Goal: Communication & Community: Ask a question

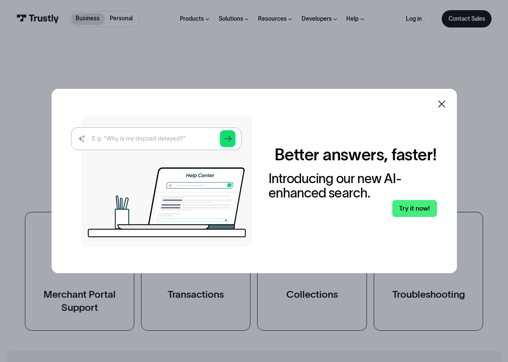
click at [439, 103] on icon at bounding box center [442, 104] width 10 height 10
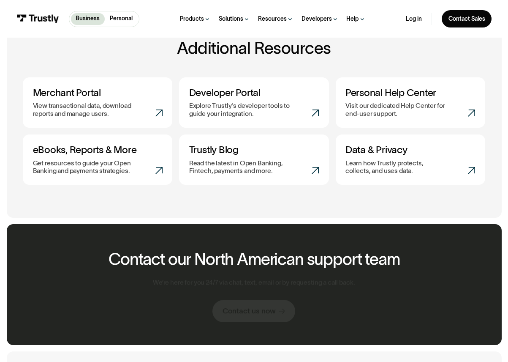
scroll to position [591, 0]
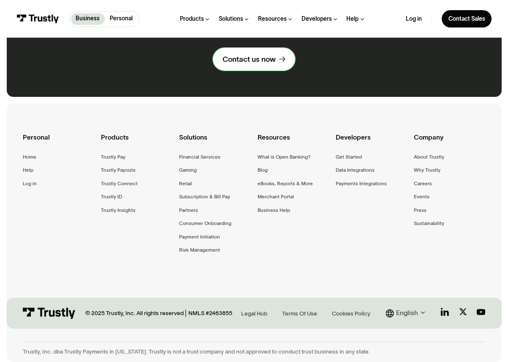
click at [251, 64] on link "Contact us now" at bounding box center [254, 59] width 83 height 23
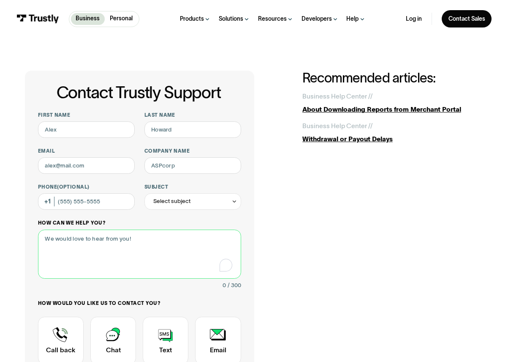
click at [155, 235] on textarea "How can we help you?" at bounding box center [139, 253] width 203 height 49
click at [87, 133] on input "First name" at bounding box center [86, 129] width 97 height 16
type input "Kevin"
type input "Schaefer"
type input "kevin.schaefer@trustly.com"
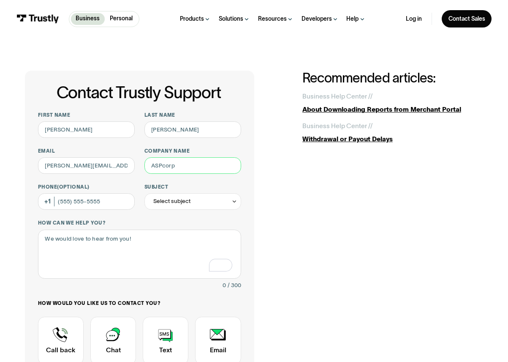
type input "Trustly Inc. - Redwood City, CA"
type input "(650) 542-1752"
click at [100, 135] on input "Kevin" at bounding box center [86, 129] width 97 height 16
click at [100, 134] on input "Kevin" at bounding box center [86, 129] width 97 height 16
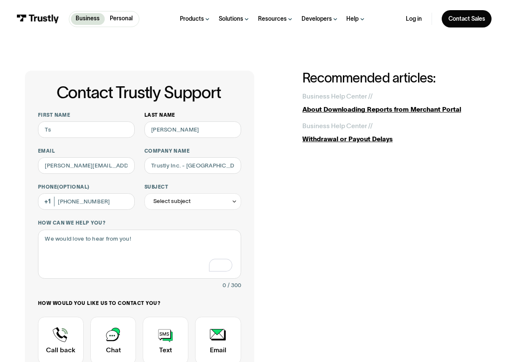
type input "Tst"
click at [87, 129] on input "Tst" at bounding box center [86, 129] width 97 height 16
type input "Test"
click at [209, 128] on input "Schaefer" at bounding box center [192, 129] width 97 height 16
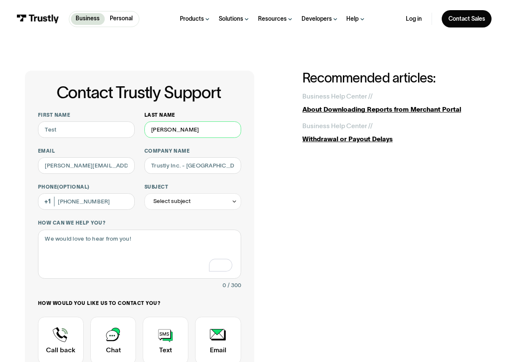
click at [209, 128] on input "Schaefer" at bounding box center [192, 129] width 97 height 16
type input "Test"
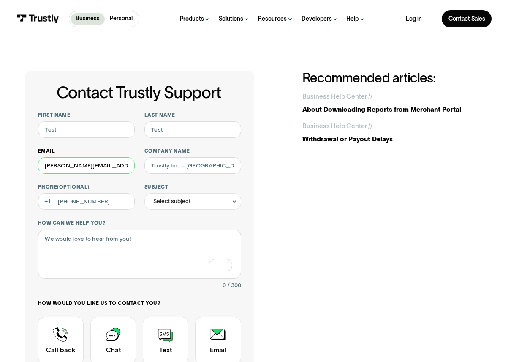
click at [128, 166] on input "kevin.schaefer@trustly.com" at bounding box center [86, 165] width 97 height 16
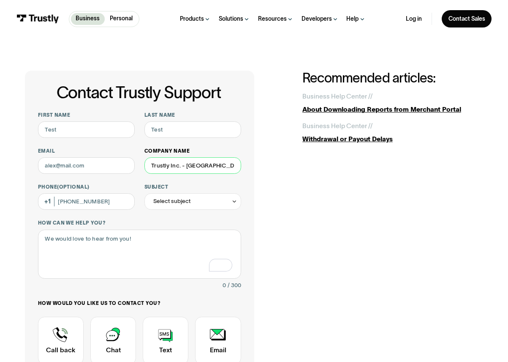
click at [173, 163] on input "Trustly Inc. - Redwood City, CA" at bounding box center [192, 165] width 97 height 16
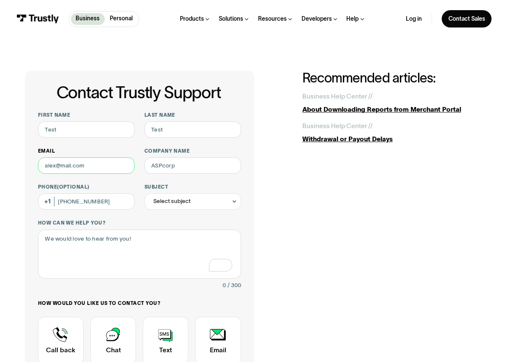
click at [83, 170] on input "Email" at bounding box center [86, 165] width 97 height 16
type input "test@test.com"
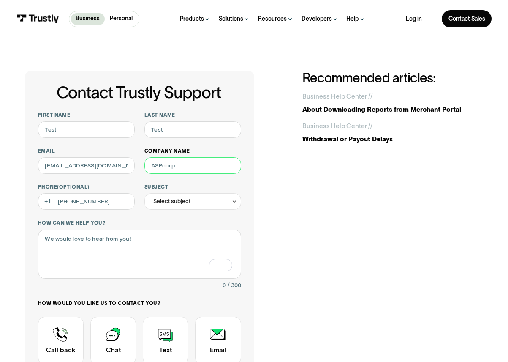
click at [182, 171] on input "Company name" at bounding box center [192, 165] width 97 height 16
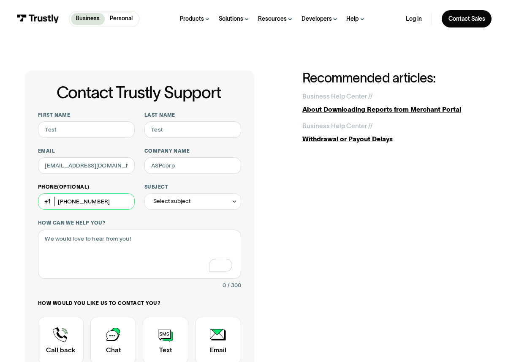
click at [114, 199] on input "(650) 542-1752" at bounding box center [86, 201] width 97 height 16
click at [185, 202] on div "Select subject" at bounding box center [171, 201] width 37 height 10
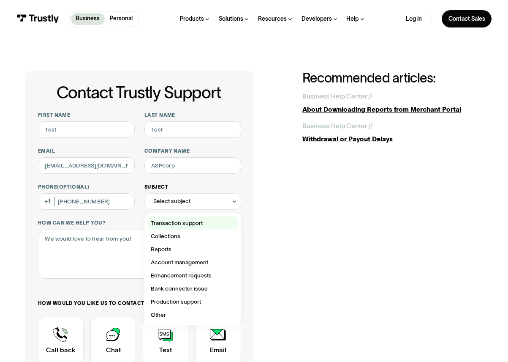
click at [195, 220] on div "Contact Trustly Support" at bounding box center [193, 222] width 90 height 13
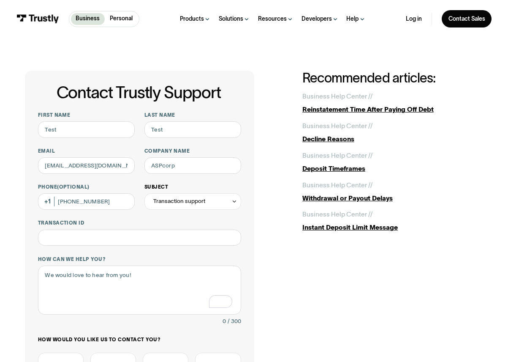
click at [197, 200] on div "Transaction support" at bounding box center [179, 201] width 52 height 10
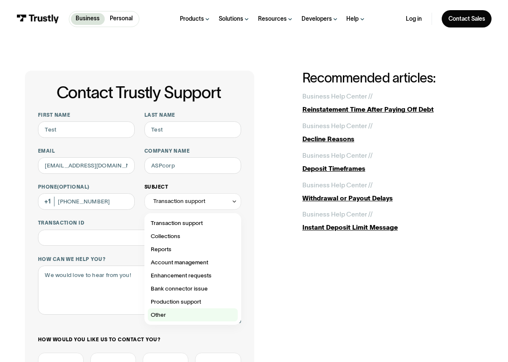
click at [202, 313] on div "Contact Trustly Support" at bounding box center [193, 314] width 90 height 13
type input "*****"
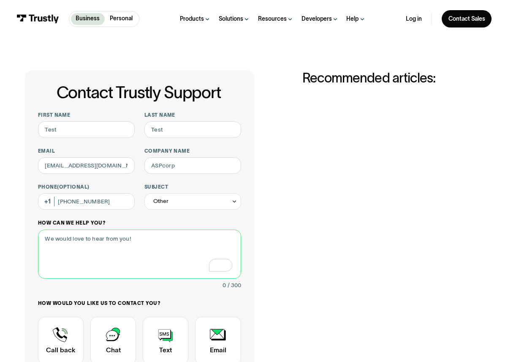
click at [179, 254] on textarea "How can we help you?" at bounding box center [139, 253] width 203 height 49
type textarea "Testing form"
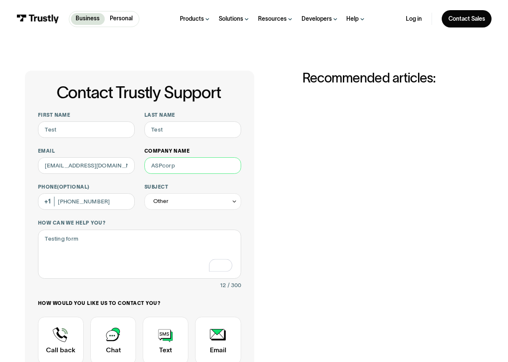
click at [191, 166] on input "Company name" at bounding box center [192, 165] width 97 height 16
type input "Trustly"
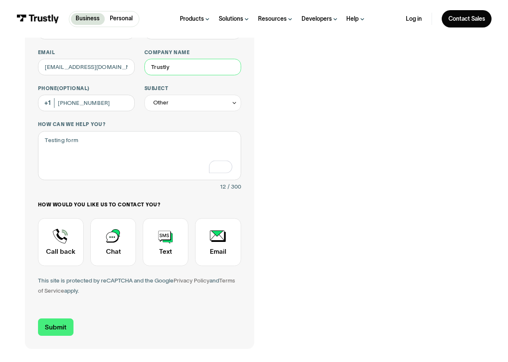
scroll to position [99, 0]
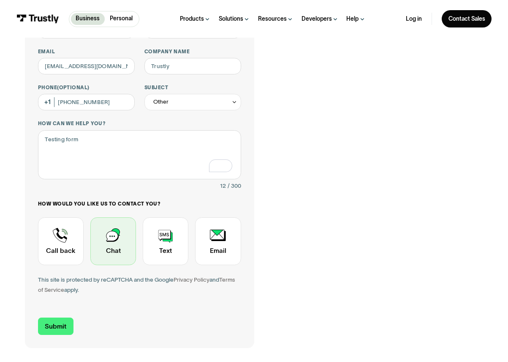
click at [114, 243] on div "Contact Trustly Support" at bounding box center [113, 241] width 46 height 48
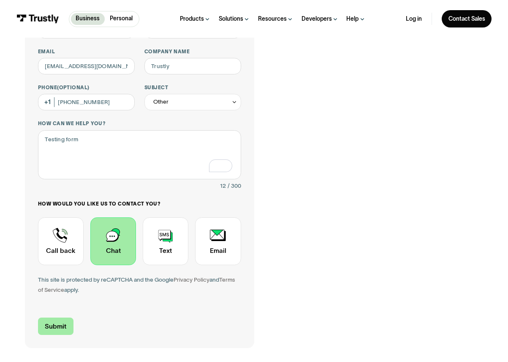
click at [65, 321] on input "Submit" at bounding box center [55, 325] width 35 height 17
type input "+16505421752"
click at [477, 13] on link "Contact Sales" at bounding box center [467, 18] width 50 height 17
